Goal: Navigation & Orientation: Find specific page/section

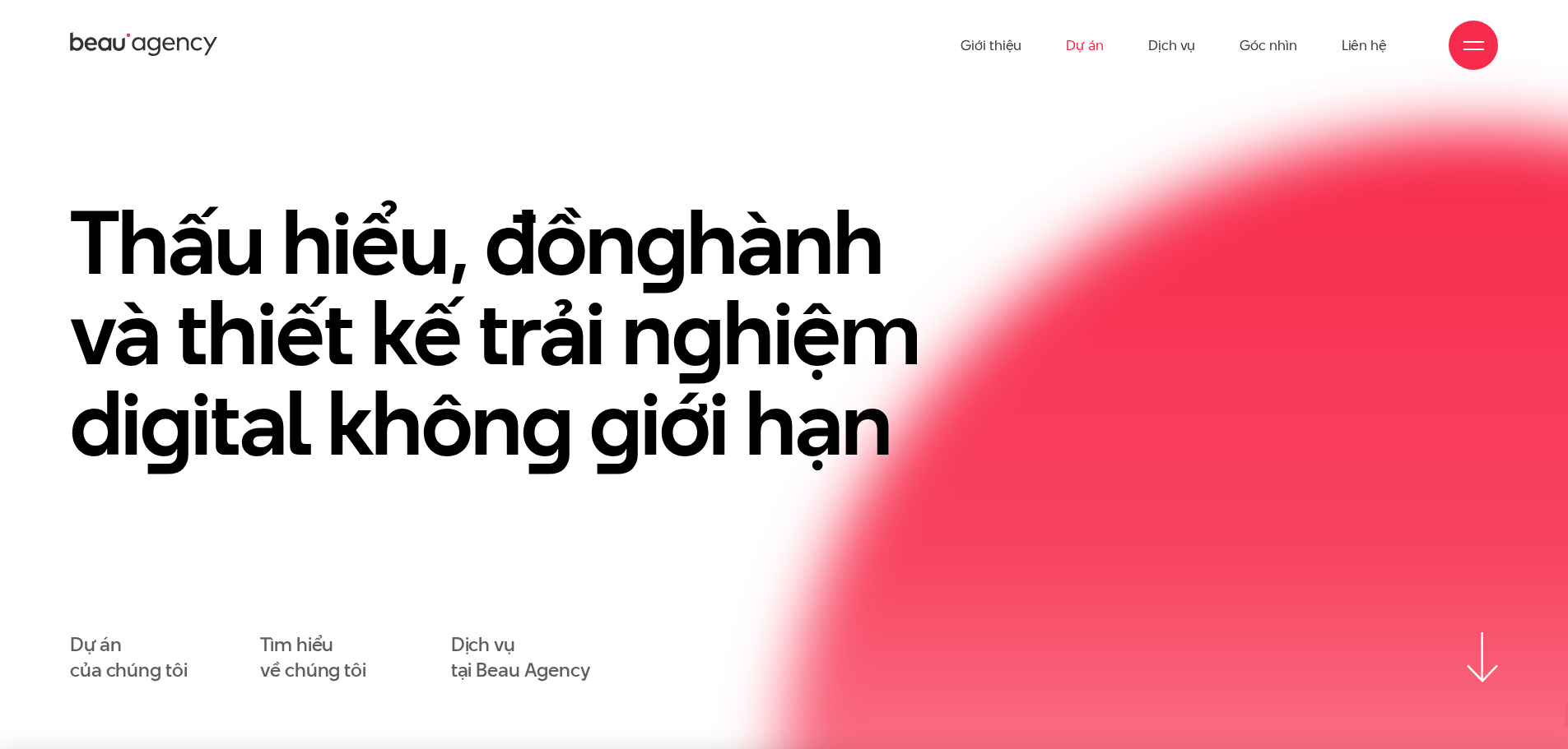
click at [1078, 42] on link "Dự án" at bounding box center [1085, 45] width 38 height 90
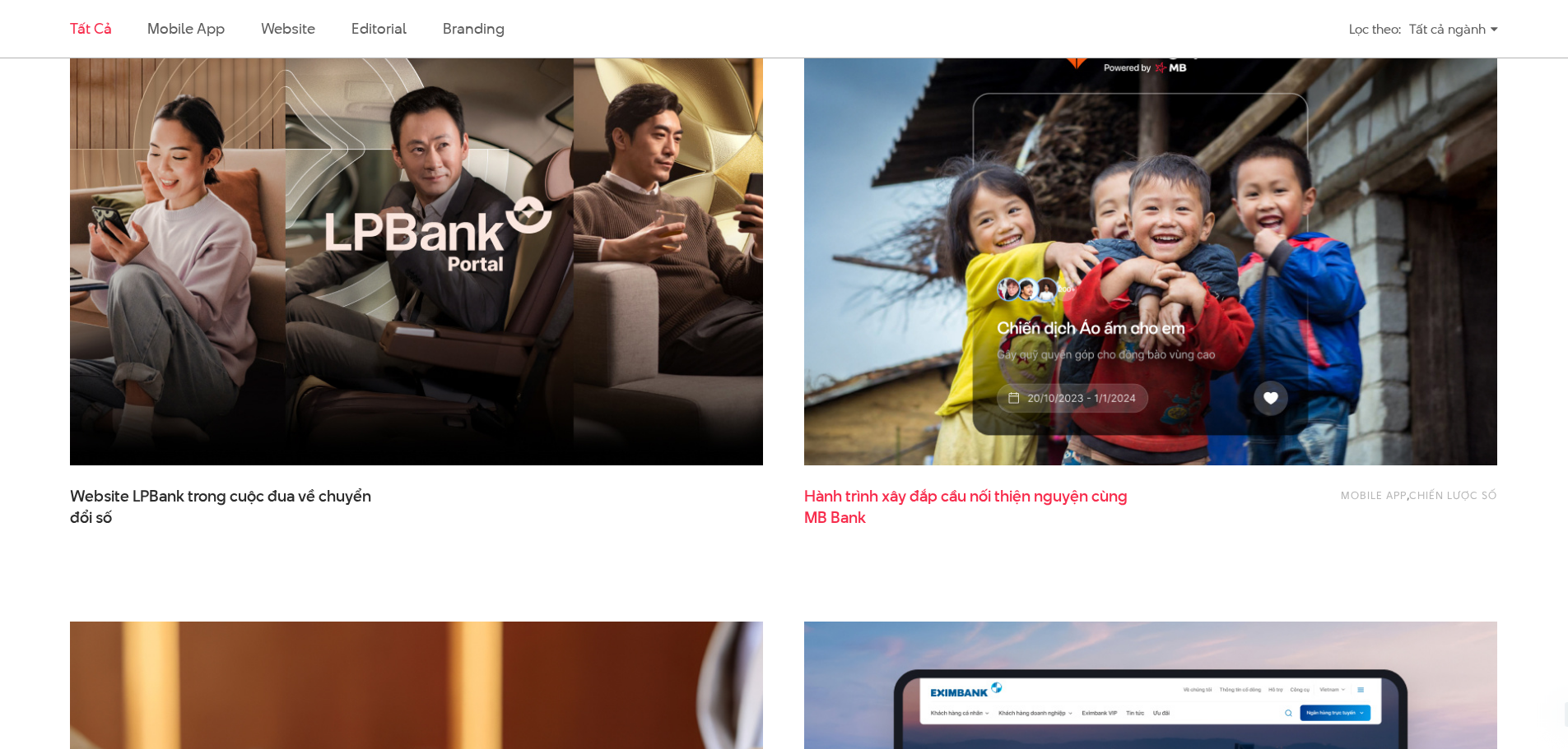
scroll to position [658, 0]
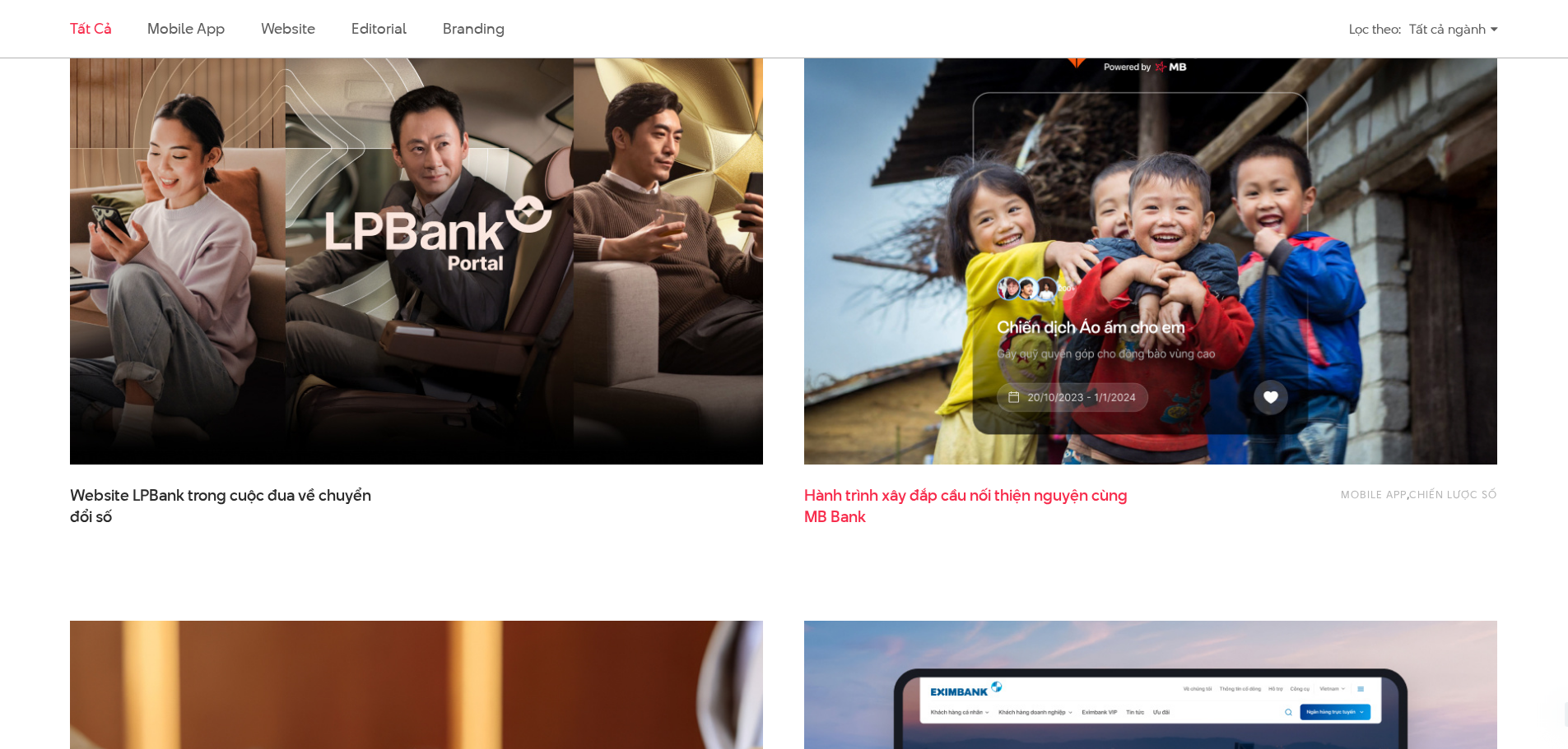
click at [970, 490] on span "Hành trình xây đắp cầu nối thiện nguyện cùng MB Bank" at bounding box center [968, 505] width 330 height 41
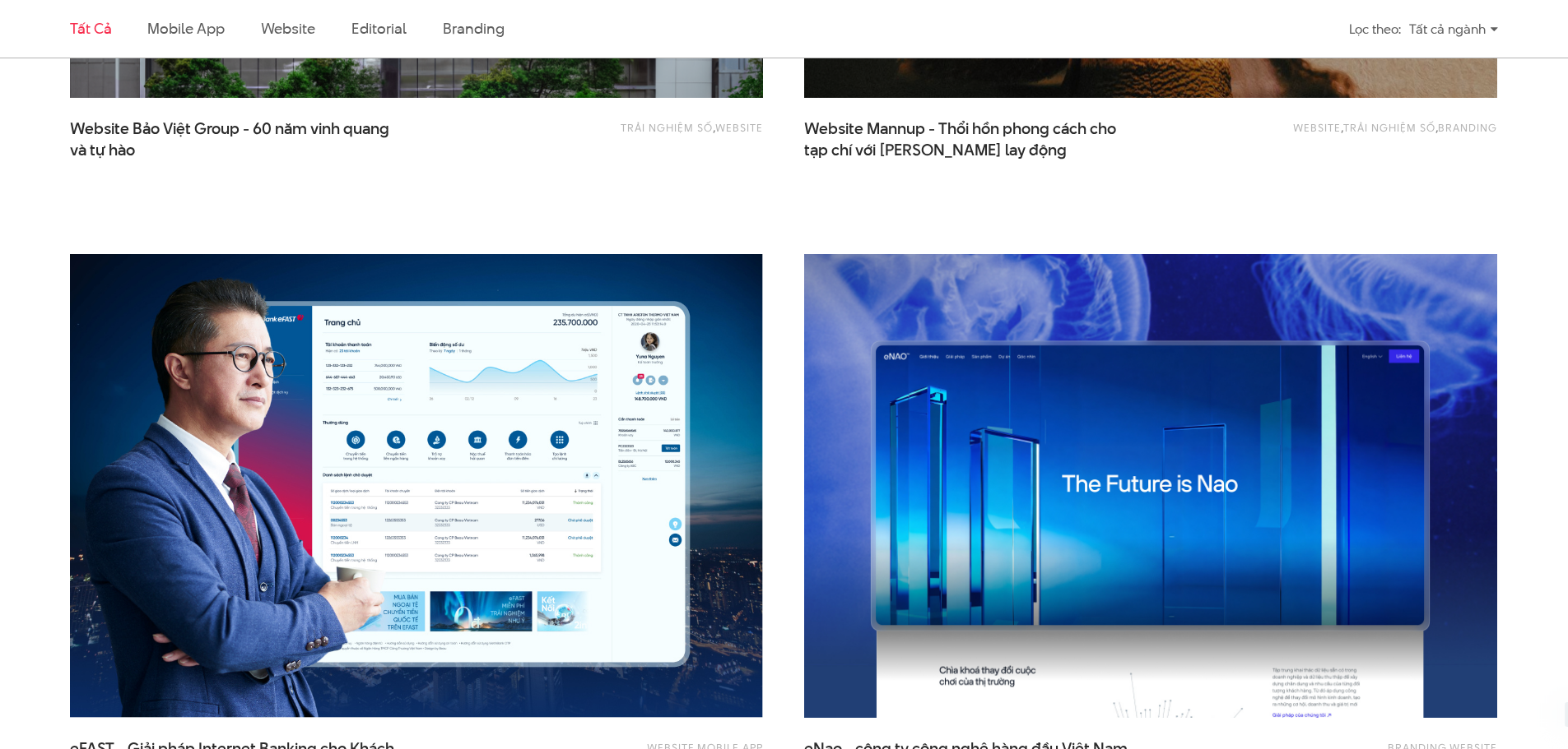
scroll to position [2550, 0]
